Goal: Check status

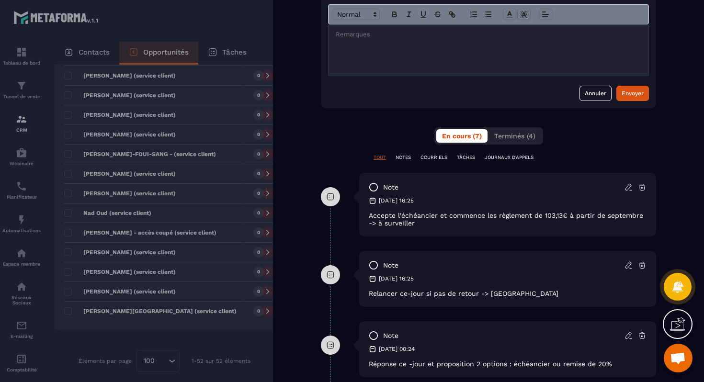
scroll to position [387, 0]
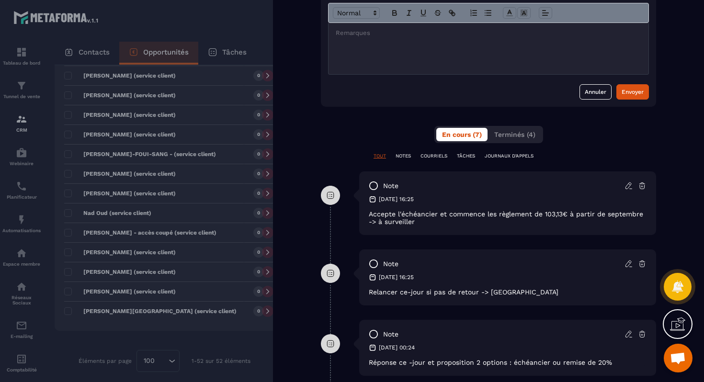
click at [185, 199] on div at bounding box center [352, 191] width 704 height 382
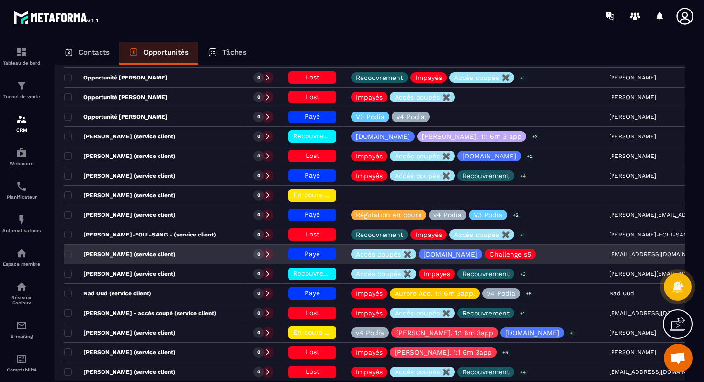
scroll to position [807, 0]
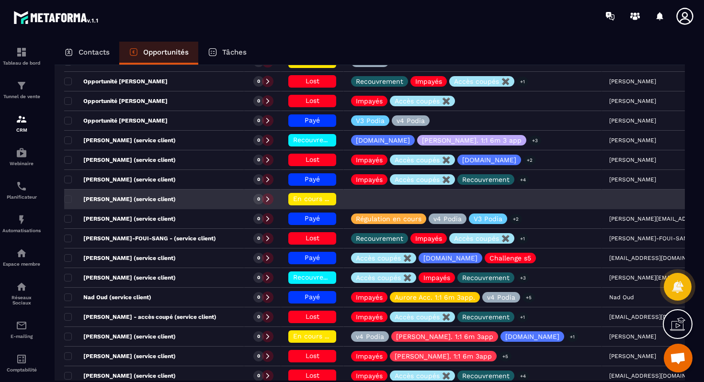
click at [177, 202] on div "[PERSON_NAME] (service client)" at bounding box center [154, 199] width 180 height 19
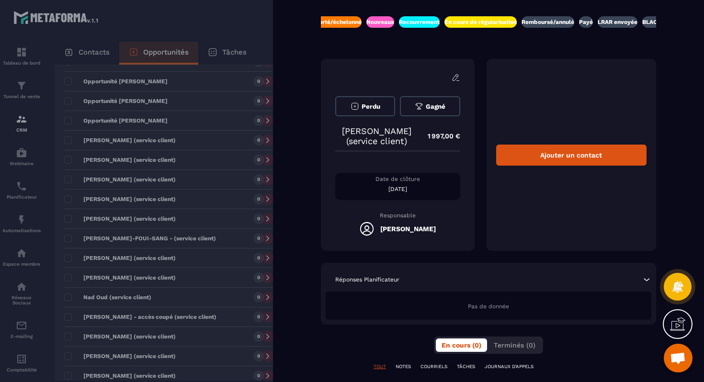
scroll to position [0, 313]
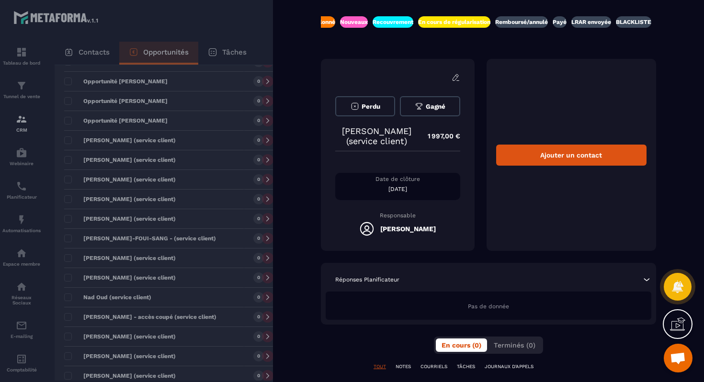
click at [163, 323] on div at bounding box center [352, 191] width 704 height 382
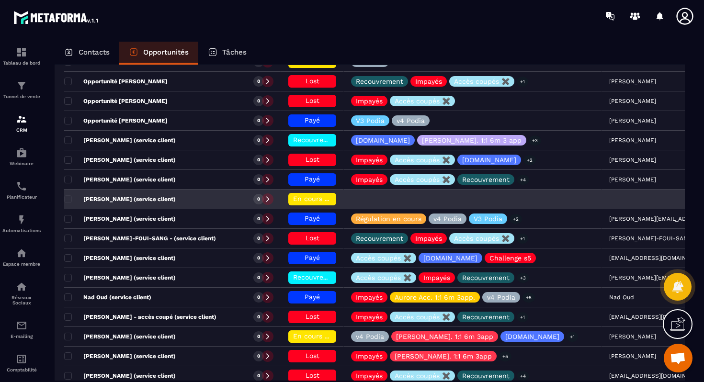
click at [293, 200] on span "En cours de régularisation" at bounding box center [336, 199] width 87 height 8
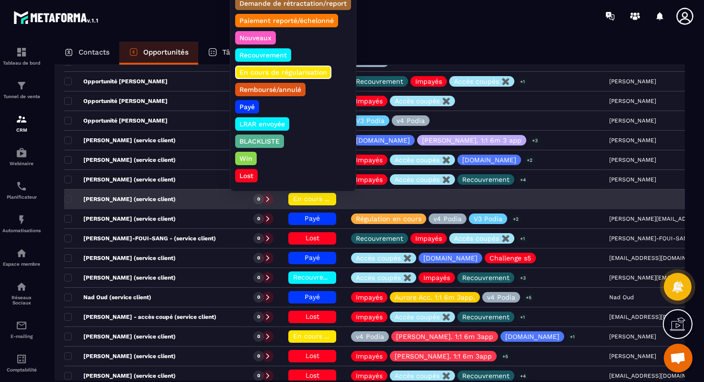
scroll to position [807, 0]
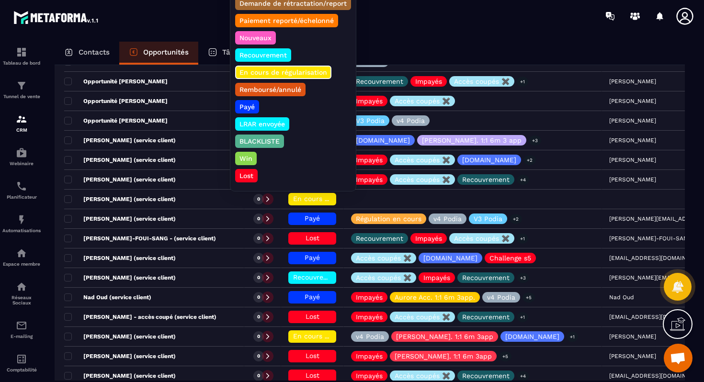
click at [245, 103] on p "Payé" at bounding box center [247, 107] width 18 height 10
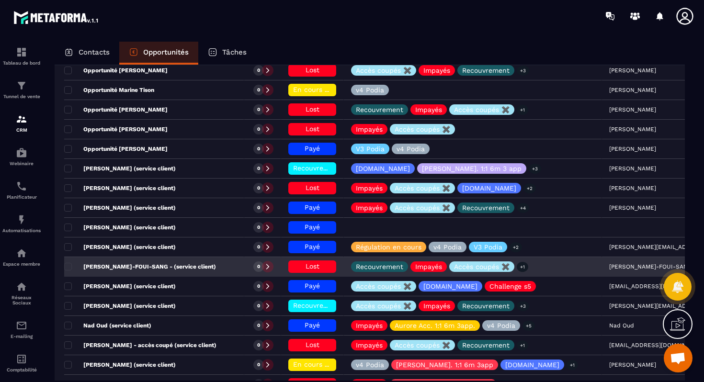
scroll to position [778, 0]
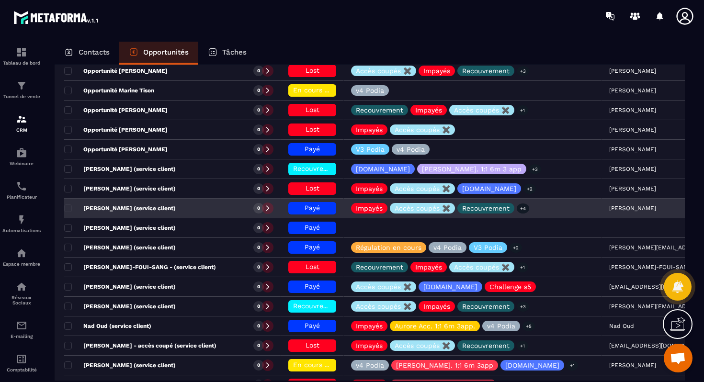
click at [182, 210] on div "[PERSON_NAME] (service client)" at bounding box center [154, 208] width 180 height 19
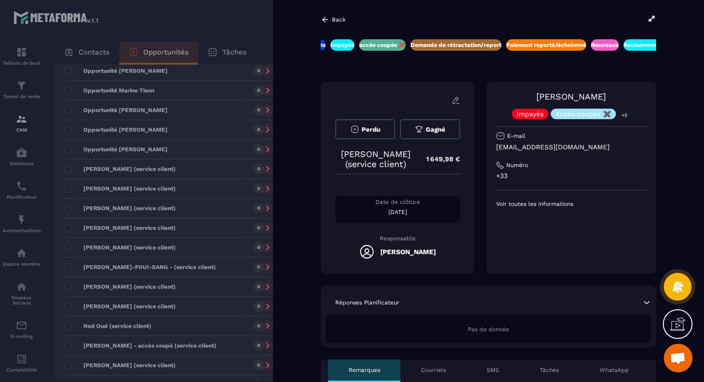
scroll to position [0, 204]
